Goal: Book appointment/travel/reservation

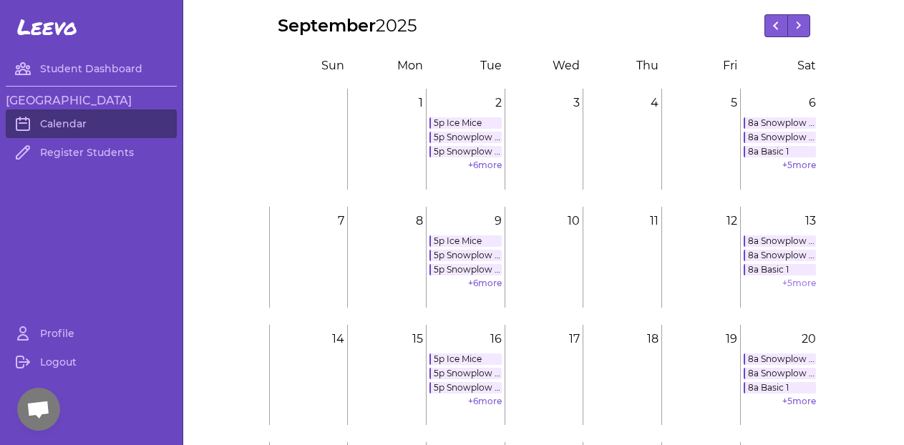
click at [793, 280] on link "+ 5 more" at bounding box center [799, 283] width 34 height 11
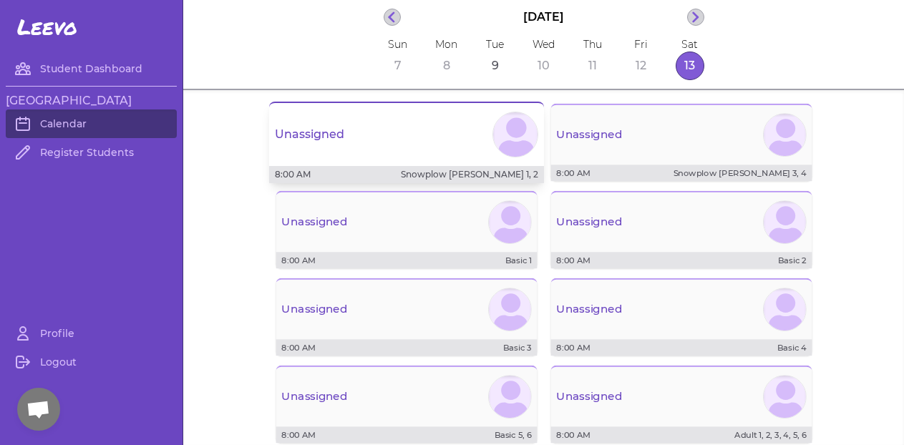
click at [446, 153] on div "Unassigned" at bounding box center [406, 135] width 275 height 52
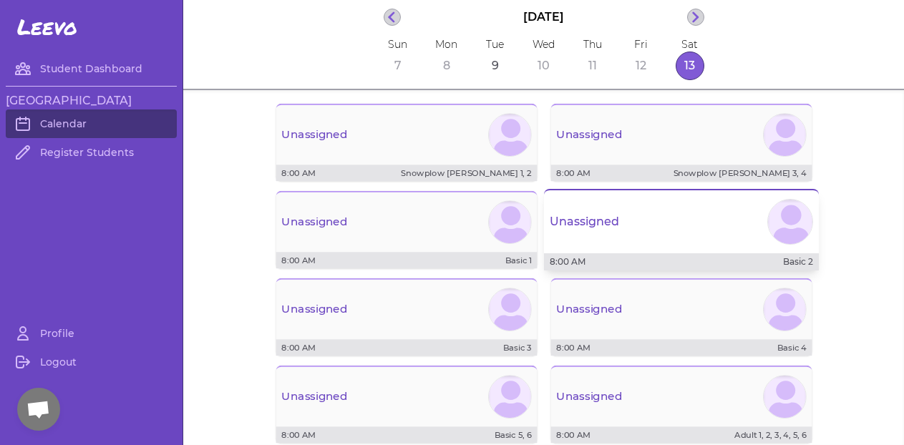
click at [659, 231] on div "Unassigned" at bounding box center [681, 222] width 275 height 52
